Goal: Task Accomplishment & Management: Manage account settings

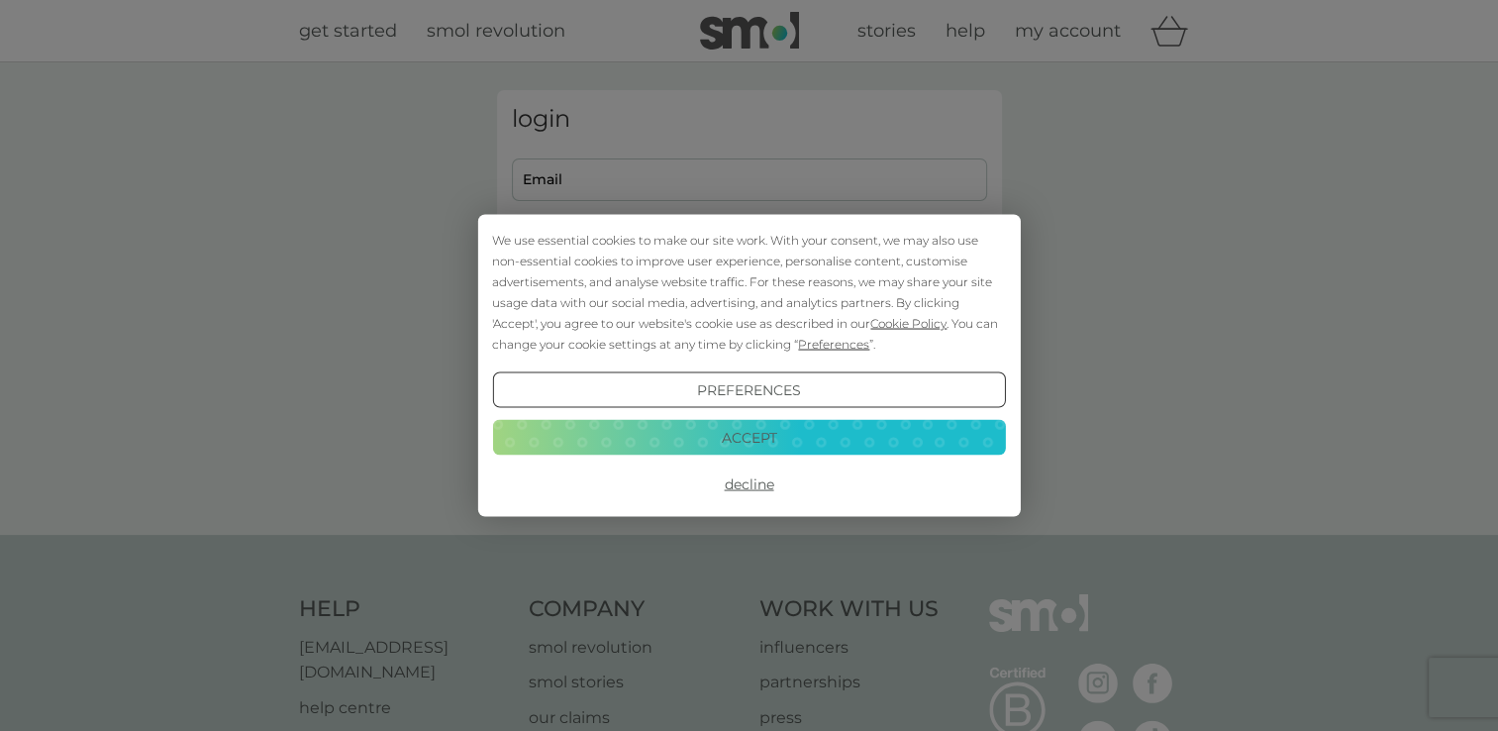
type input "[PERSON_NAME][EMAIL_ADDRESS][DOMAIN_NAME]"
click at [755, 430] on button "Accept" at bounding box center [748, 437] width 513 height 36
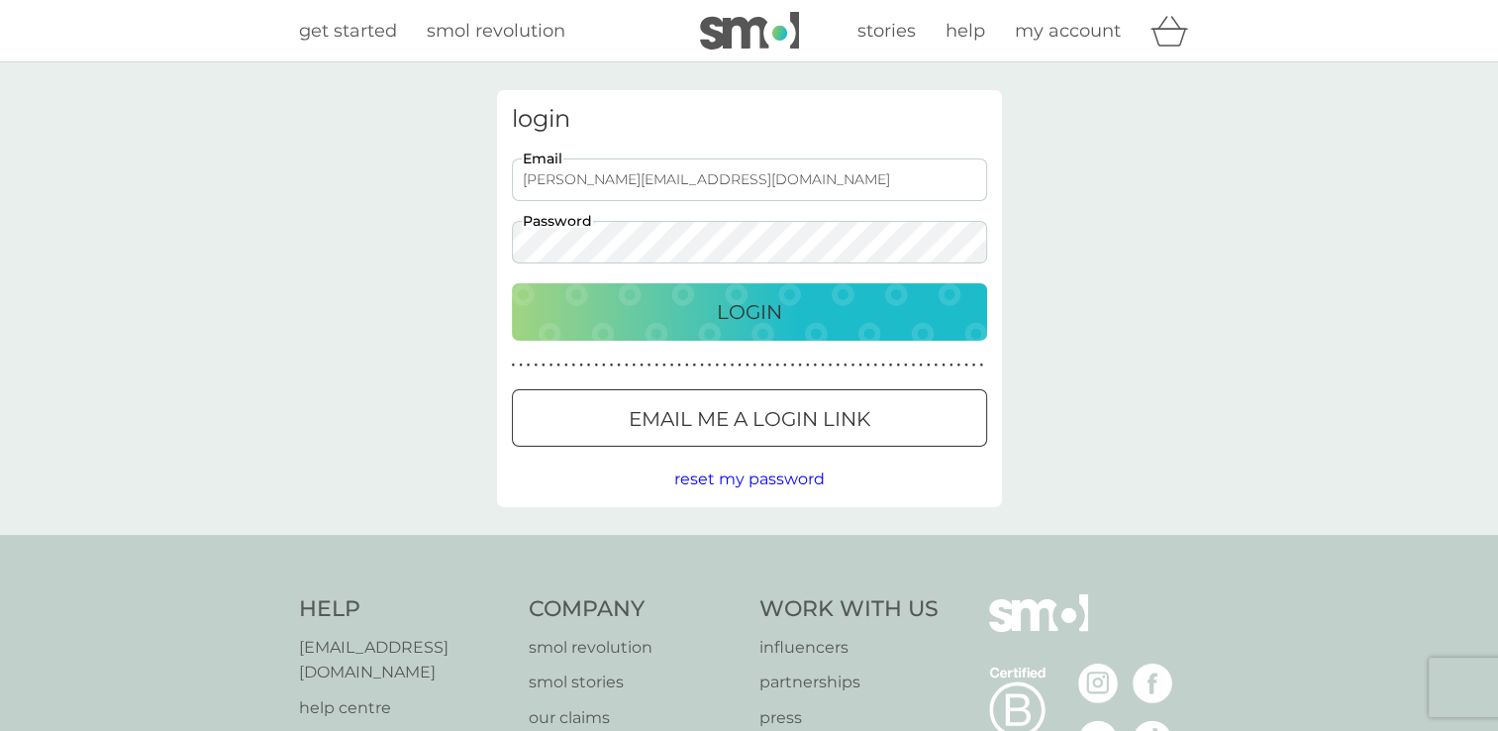
click at [762, 310] on p "Login" at bounding box center [749, 312] width 65 height 32
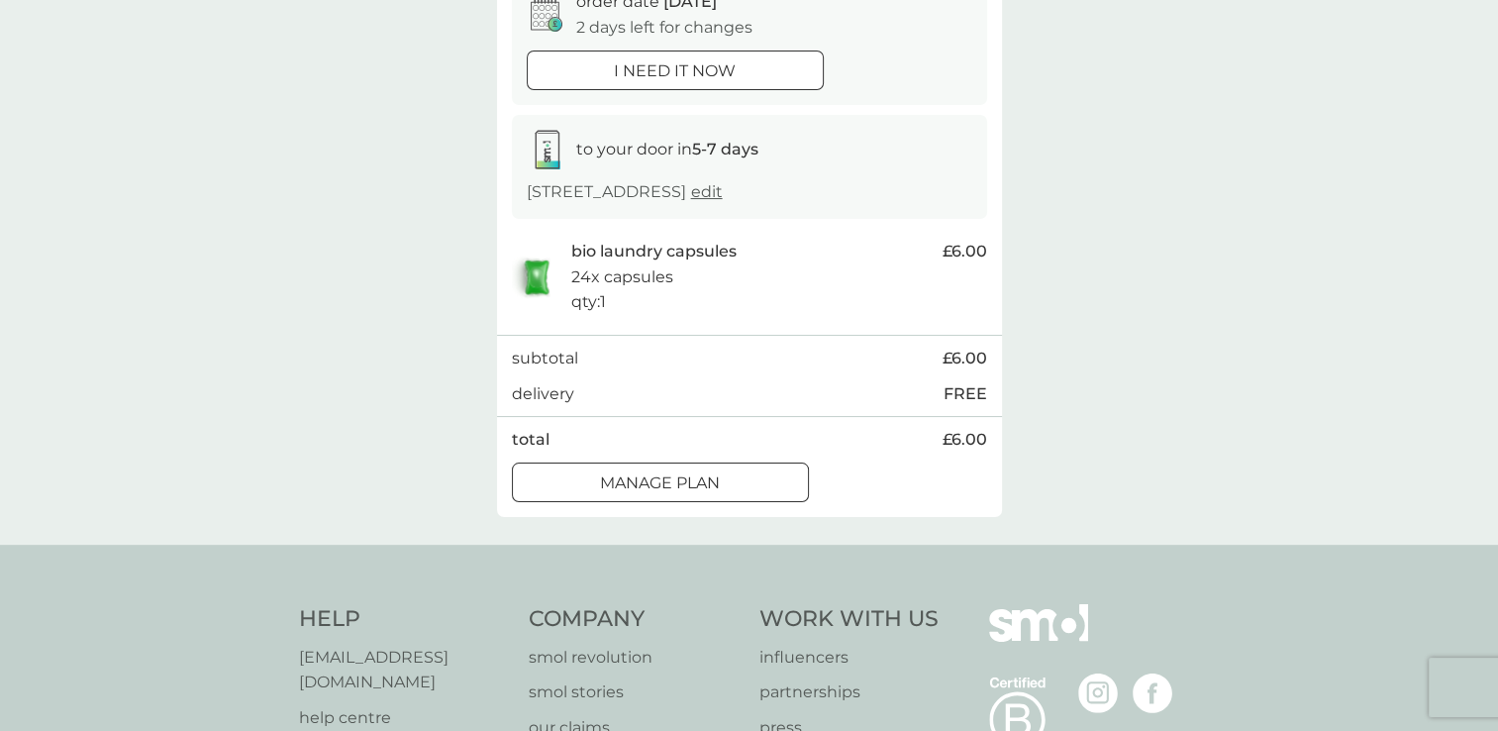
scroll to position [210, 0]
